Goal: Information Seeking & Learning: Learn about a topic

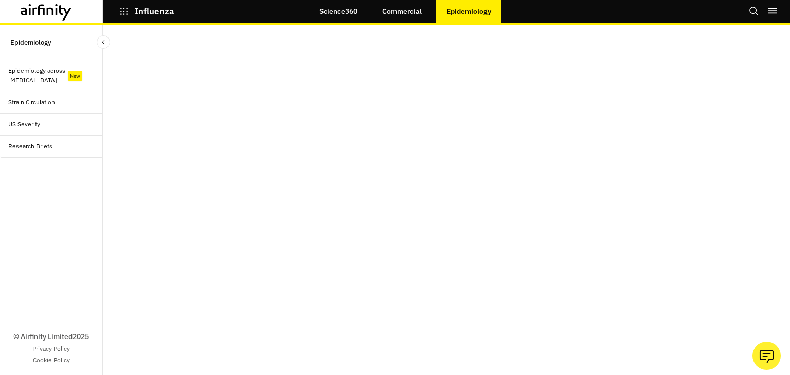
click at [50, 76] on div "Epidemiology across [MEDICAL_DATA]" at bounding box center [39, 75] width 62 height 19
